Goal: Information Seeking & Learning: Learn about a topic

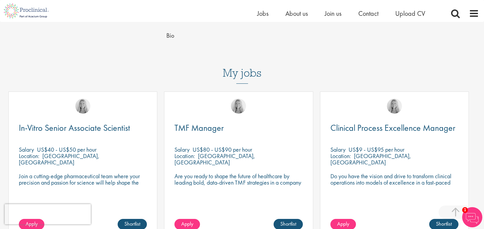
scroll to position [204, 0]
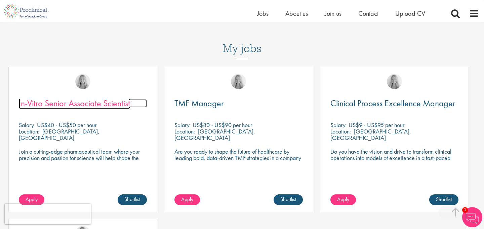
click at [119, 97] on span "In-Vitro Senior Associate Scientist" at bounding box center [74, 102] width 111 height 11
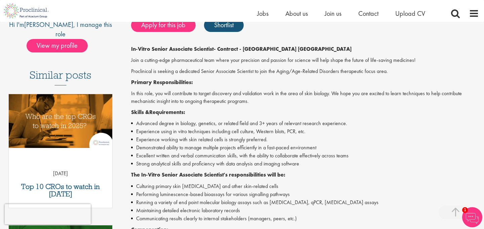
scroll to position [152, 0]
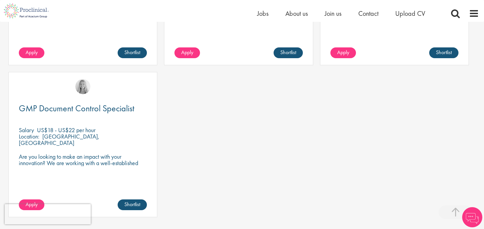
scroll to position [364, 0]
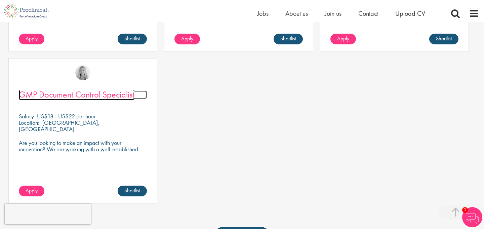
click at [76, 89] on span "GMP Document Control Specialist" at bounding box center [77, 94] width 116 height 11
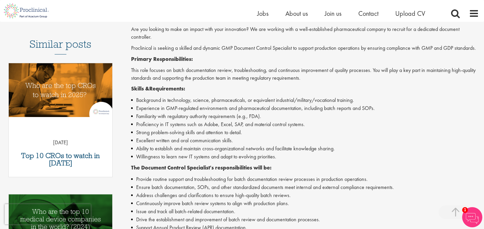
scroll to position [181, 0]
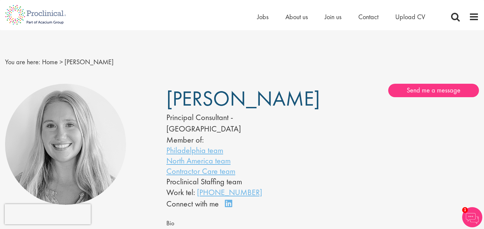
click at [86, 130] on img at bounding box center [65, 144] width 121 height 121
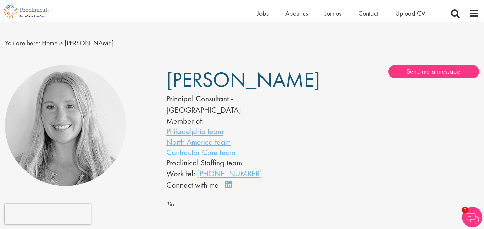
scroll to position [11, 0]
